Goal: Task Accomplishment & Management: Use online tool/utility

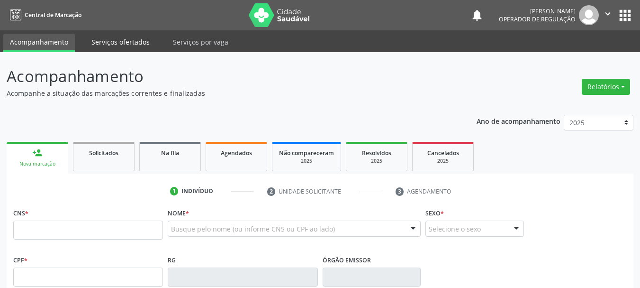
click at [136, 41] on link "Serviços ofertados" at bounding box center [121, 42] width 72 height 17
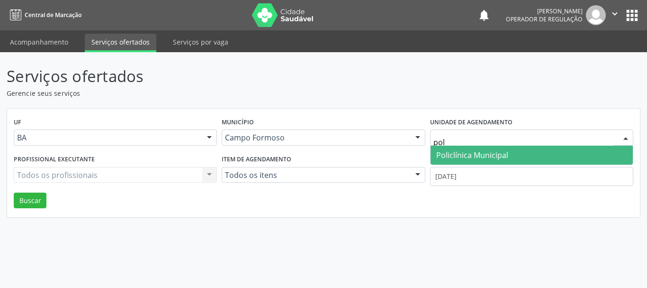
type input "poli"
click at [486, 154] on span "Policlínica Municipal" at bounding box center [472, 155] width 72 height 10
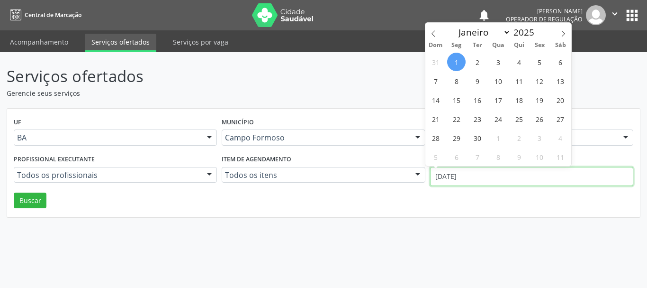
click at [478, 171] on input "[DATE]" at bounding box center [531, 176] width 203 height 19
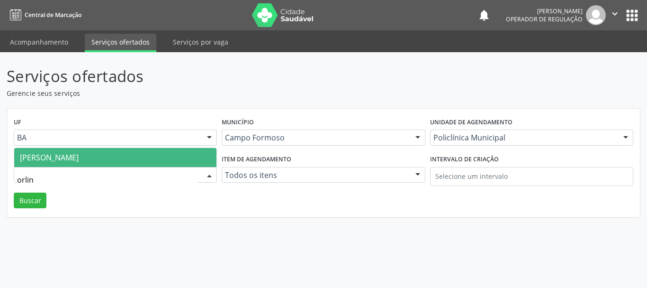
type input "orlind"
click at [146, 158] on span "[PERSON_NAME]" at bounding box center [115, 157] width 202 height 19
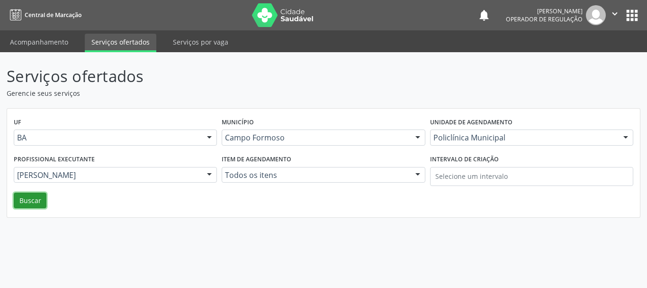
click at [34, 200] on button "Buscar" at bounding box center [30, 200] width 33 height 16
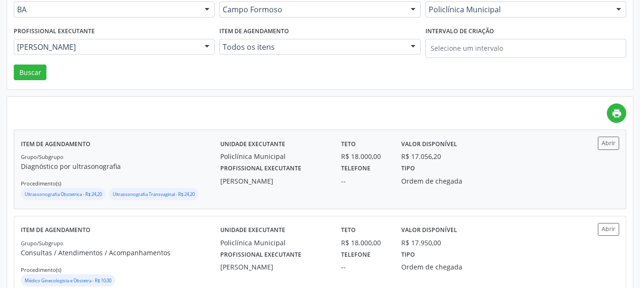
scroll to position [142, 0]
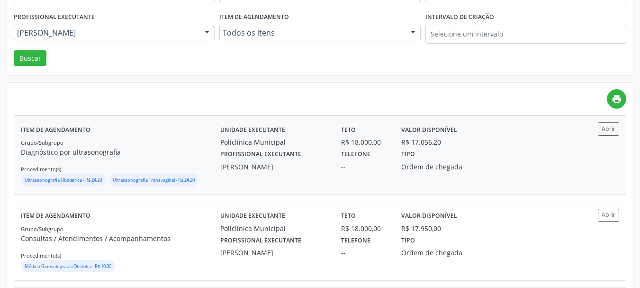
click at [352, 150] on label "Telefone" at bounding box center [355, 154] width 29 height 15
